Goal: Transaction & Acquisition: Purchase product/service

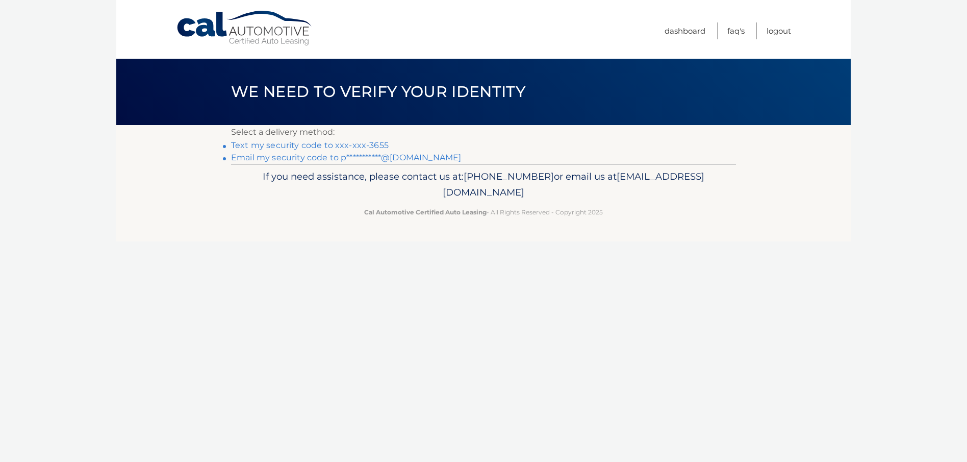
click at [316, 144] on link "Text my security code to xxx-xxx-3655" at bounding box center [310, 145] width 158 height 10
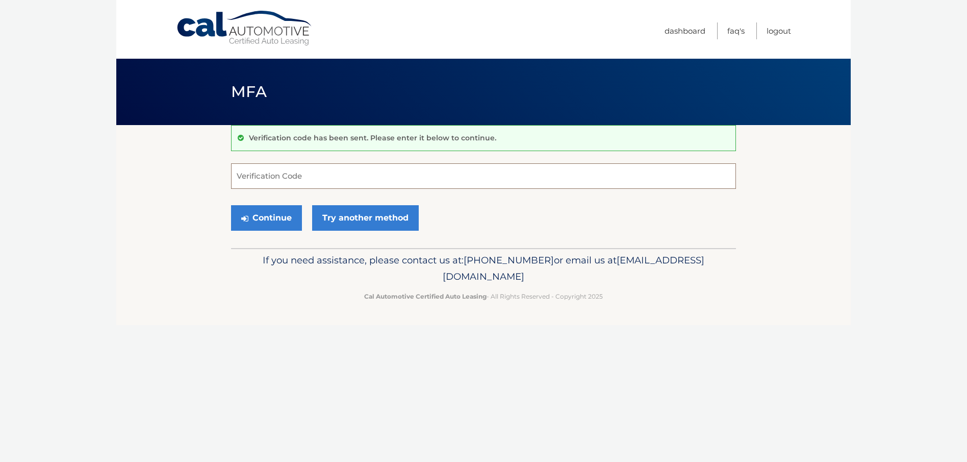
click at [298, 166] on input "Verification Code" at bounding box center [483, 175] width 505 height 25
type input "555155"
click at [262, 211] on button "Continue" at bounding box center [266, 217] width 71 height 25
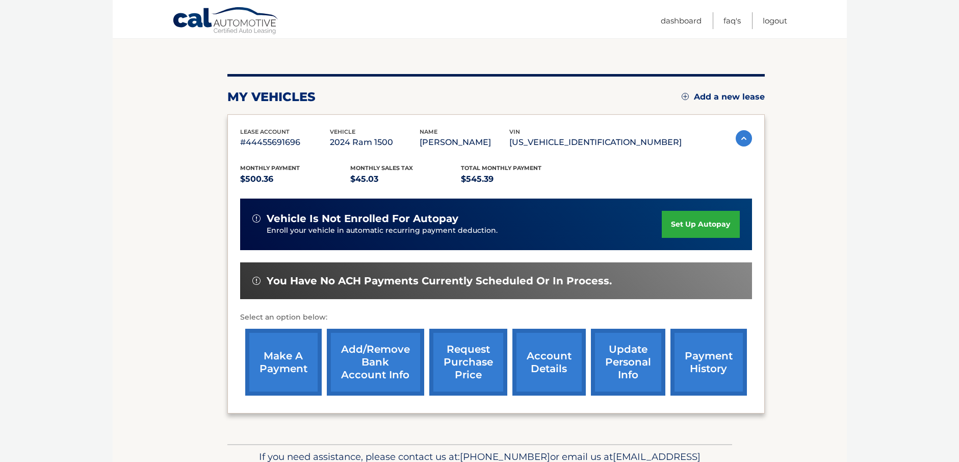
scroll to position [102, 0]
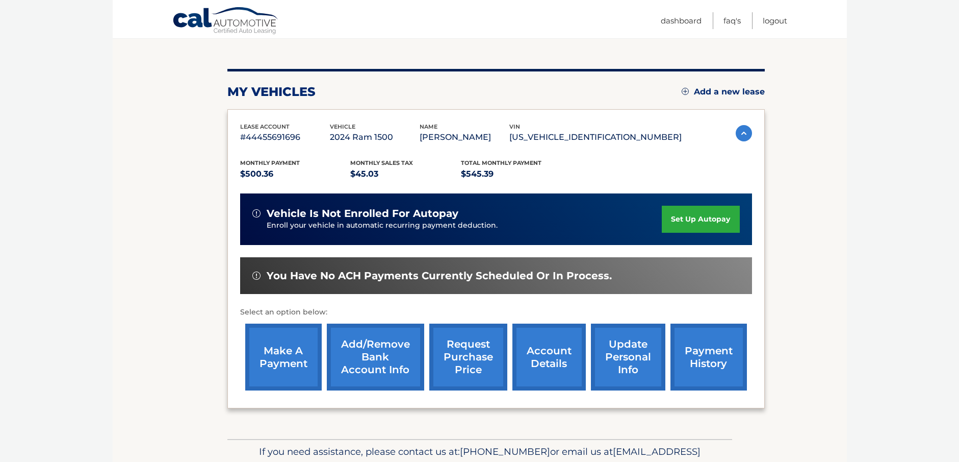
click at [296, 356] on link "make a payment" at bounding box center [283, 356] width 76 height 67
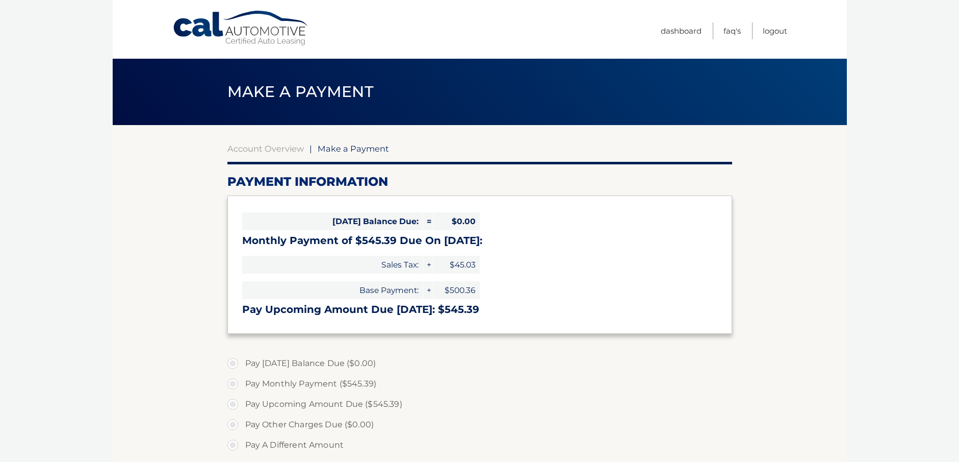
select select "NTY3ZTRhMGQtOTJkOS00YTZjLThjMWUtMGNhYWUyMzc1NDQ5"
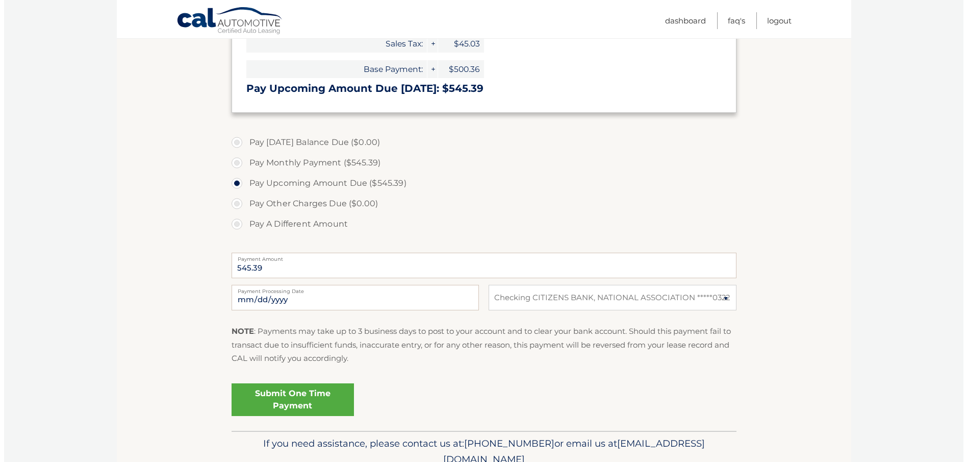
scroll to position [255, 0]
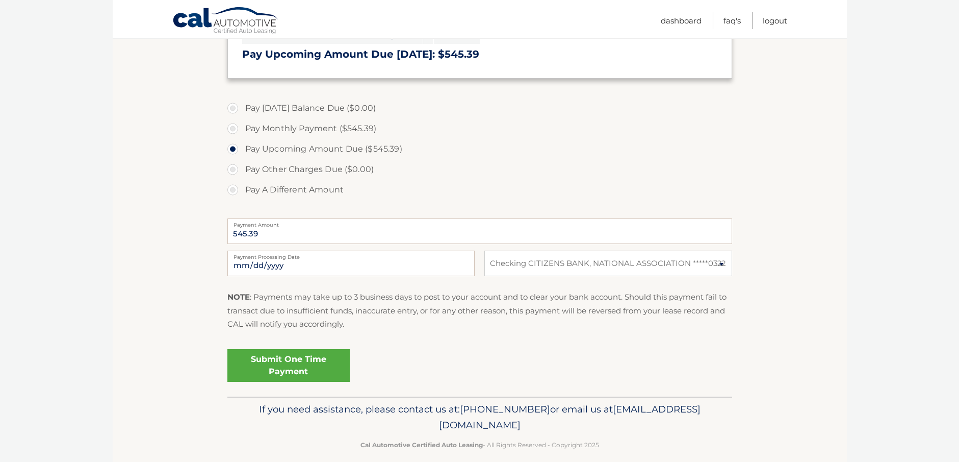
click at [283, 365] on link "Submit One Time Payment" at bounding box center [288, 365] width 122 height 33
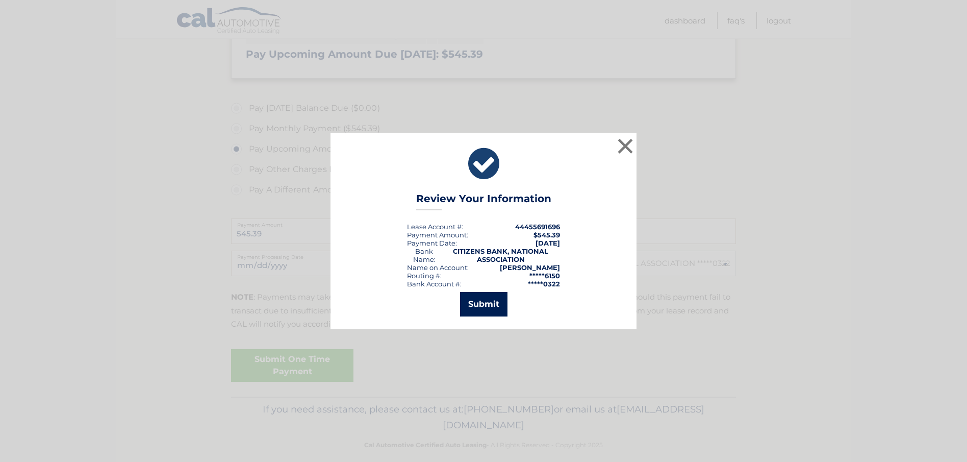
click at [467, 301] on button "Submit" at bounding box center [483, 304] width 47 height 24
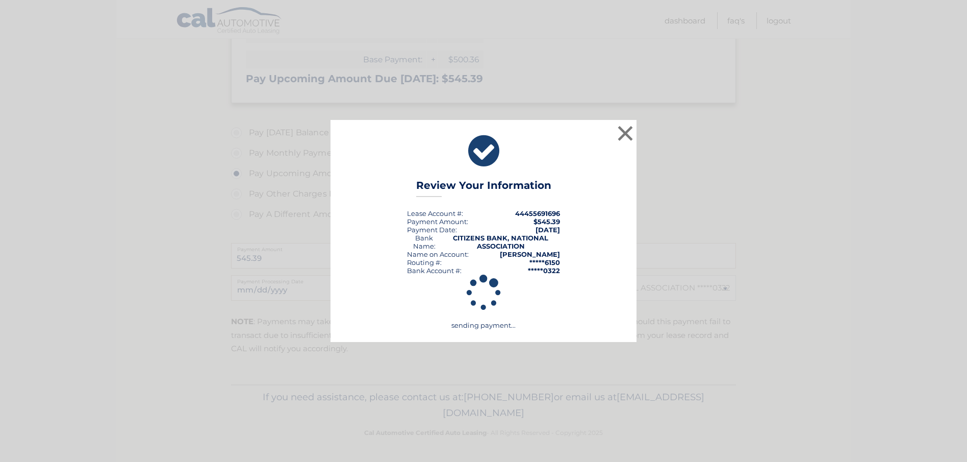
scroll to position [231, 0]
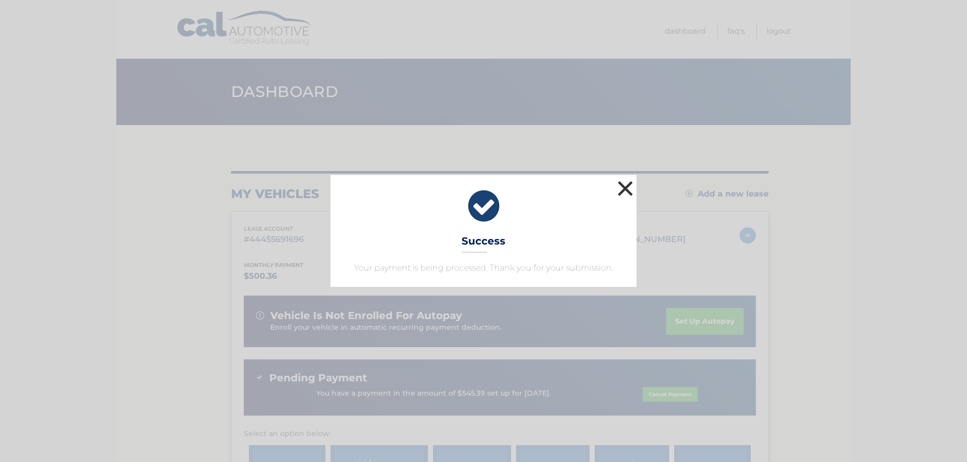
click at [619, 181] on button "×" at bounding box center [625, 188] width 20 height 20
